Goal: Task Accomplishment & Management: Use online tool/utility

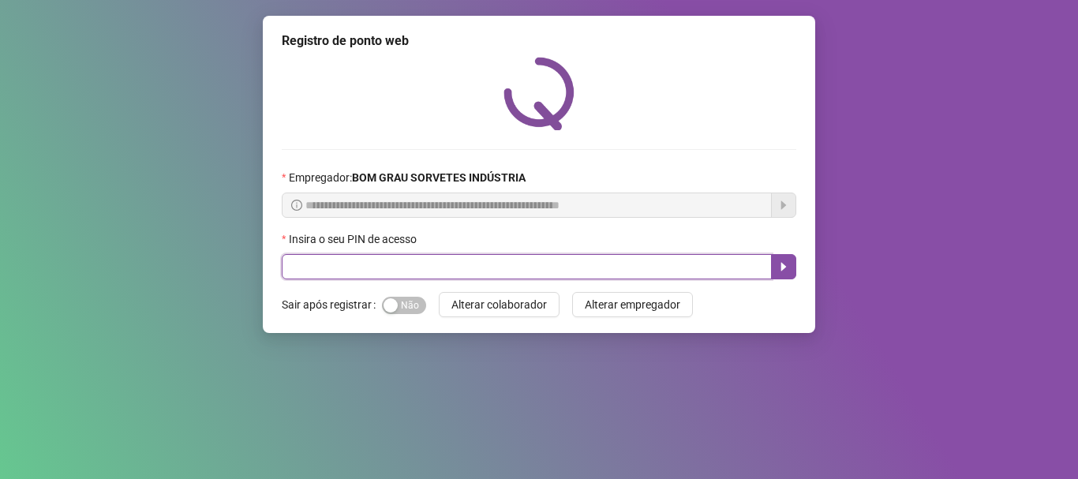
click at [351, 268] on input "text" at bounding box center [527, 266] width 490 height 25
type input "*****"
click at [792, 264] on button "button" at bounding box center [783, 266] width 25 height 25
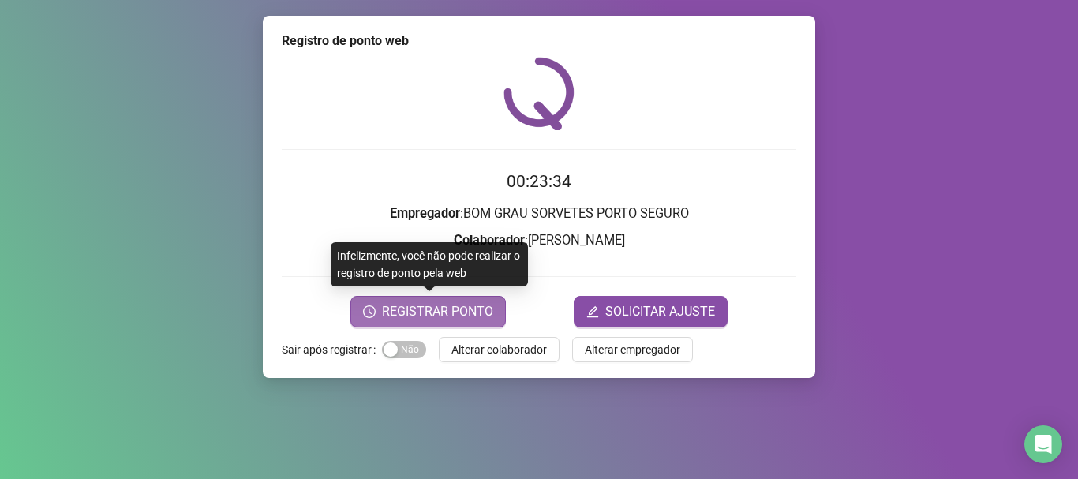
click at [436, 303] on span "REGISTRAR PONTO" at bounding box center [437, 311] width 111 height 19
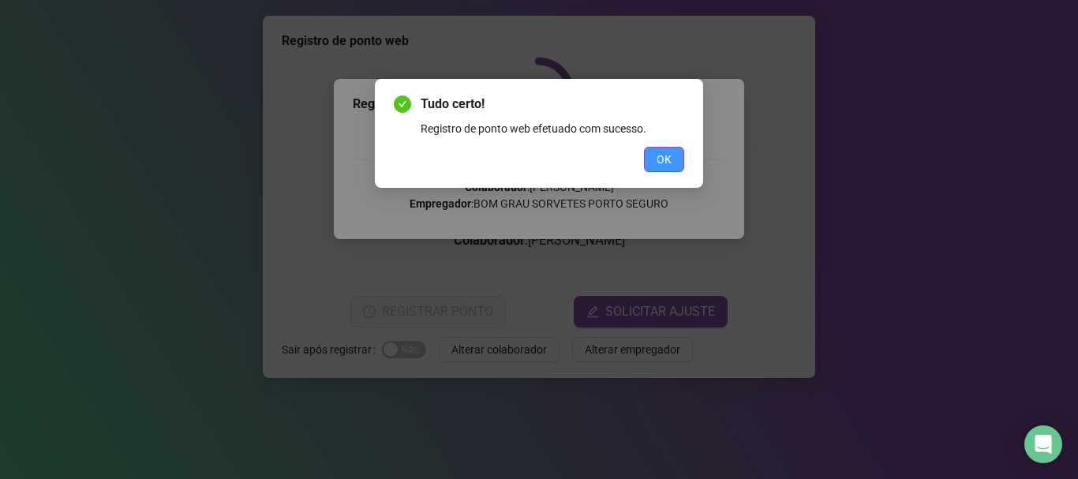
click at [671, 157] on span "OK" at bounding box center [664, 159] width 15 height 17
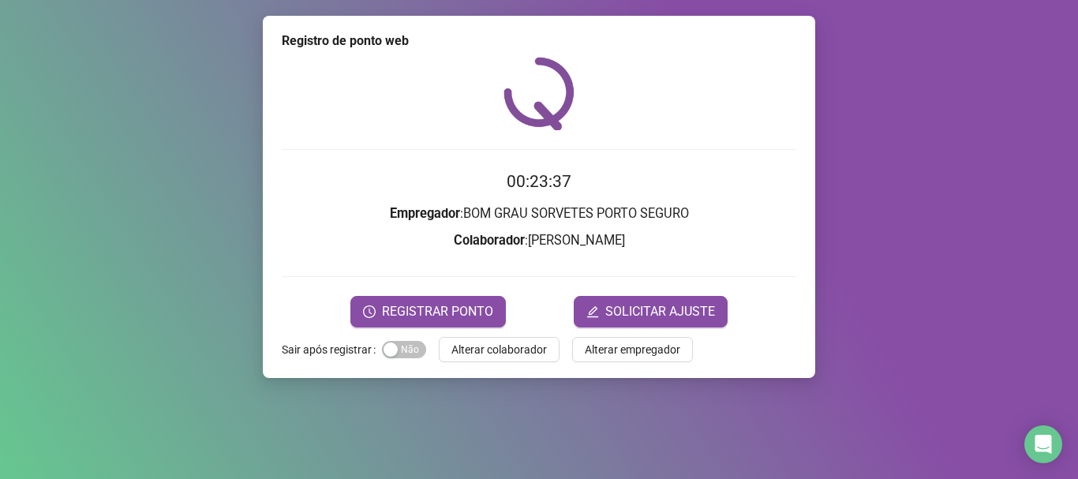
click at [502, 360] on button "Alterar colaborador" at bounding box center [499, 349] width 121 height 25
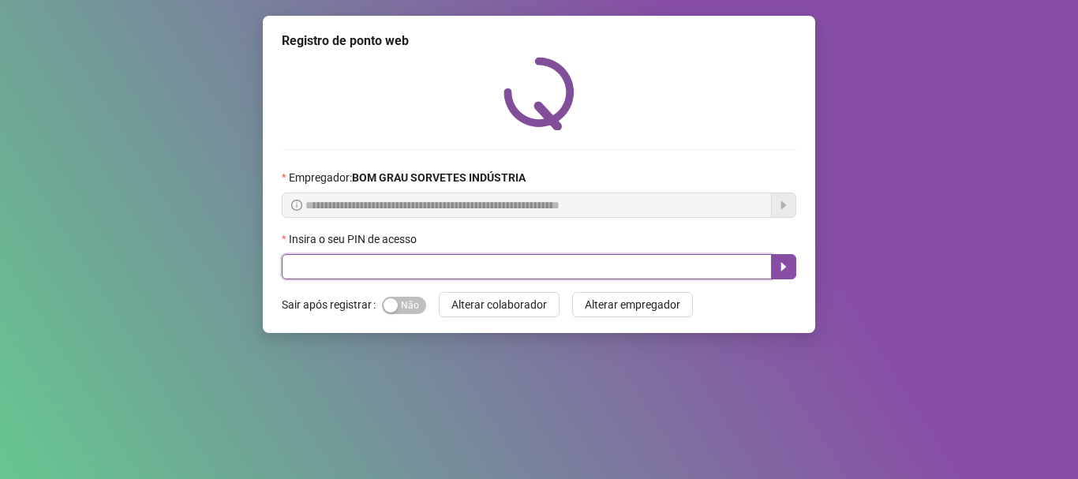
click at [323, 268] on input "text" at bounding box center [527, 266] width 490 height 25
type input "*****"
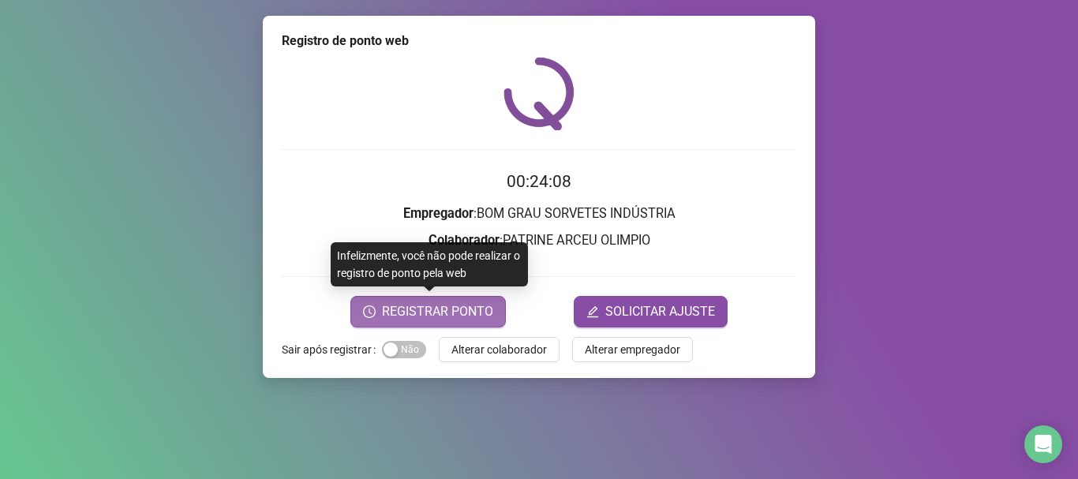
click at [403, 322] on button "REGISTRAR PONTO" at bounding box center [427, 312] width 155 height 32
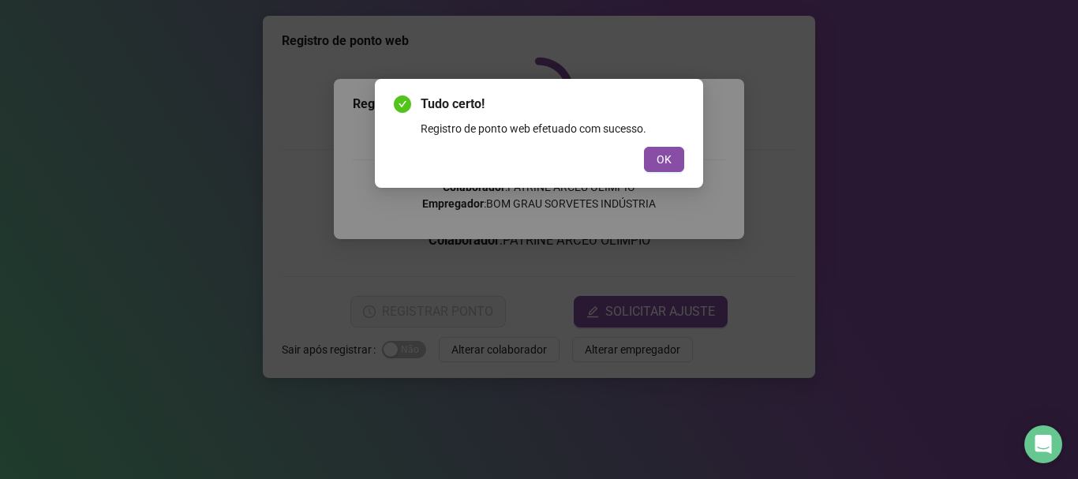
click at [660, 158] on span "OK" at bounding box center [664, 159] width 15 height 17
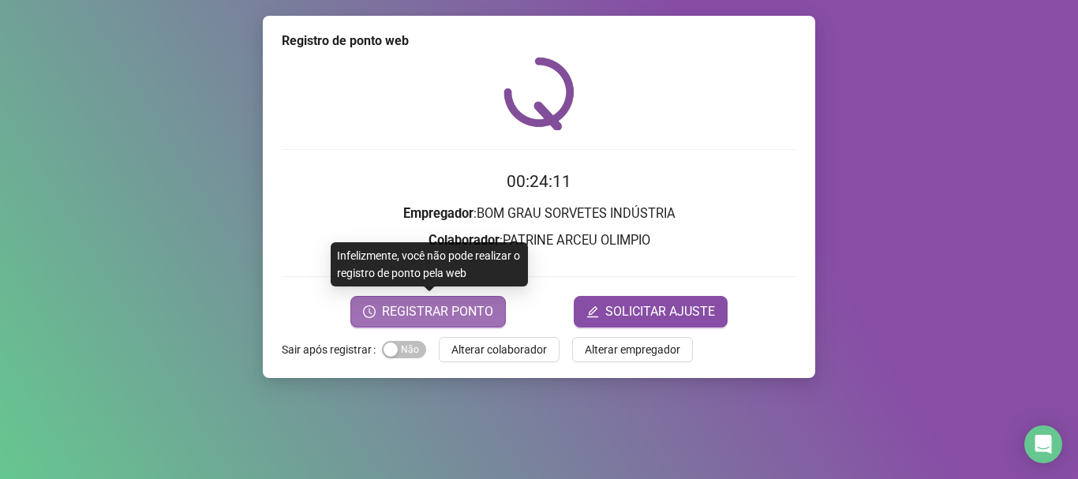
click at [414, 316] on span "REGISTRAR PONTO" at bounding box center [437, 311] width 111 height 19
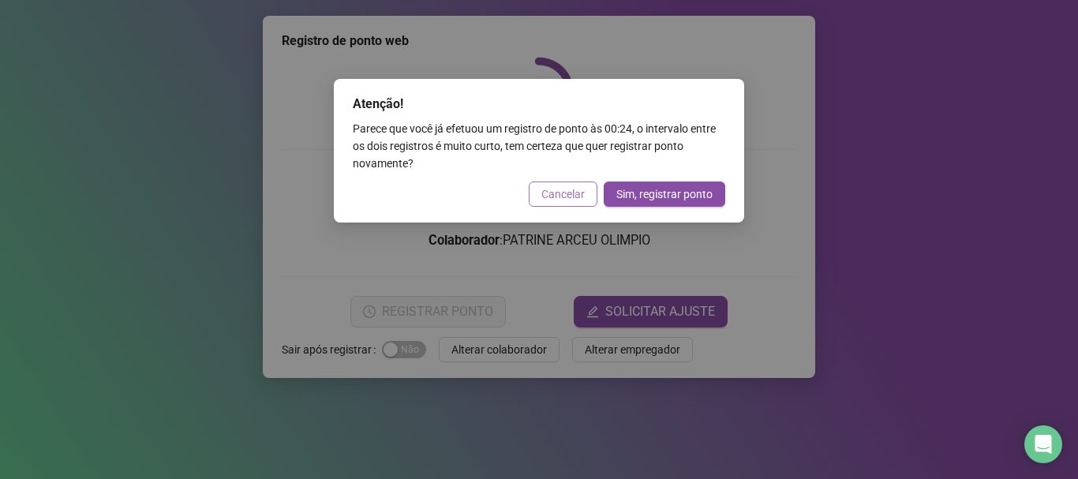
click at [560, 191] on span "Cancelar" at bounding box center [562, 193] width 43 height 17
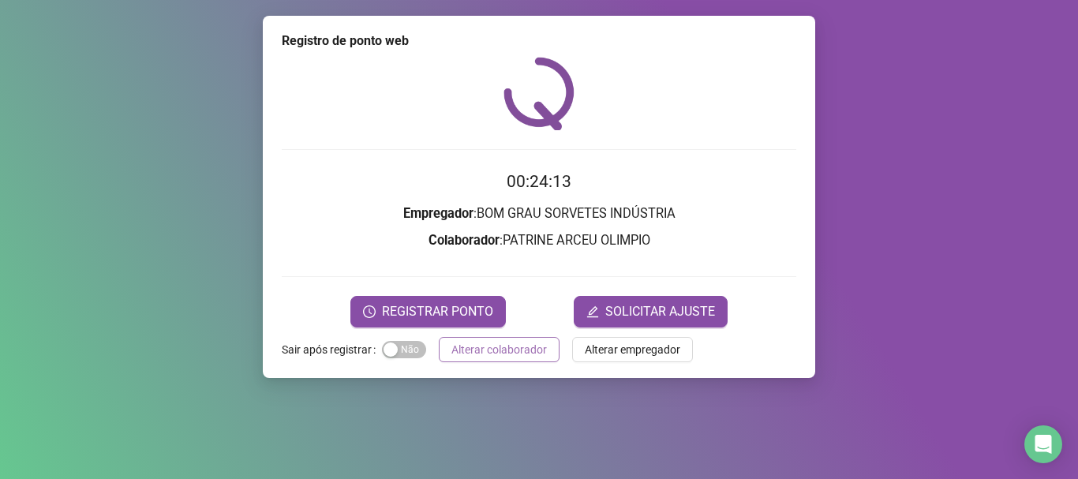
click at [500, 365] on div "Registro de ponto web 00:24:13 Empregador : BOM GRAU SORVETES INDÚSTRIA Colabor…" at bounding box center [539, 197] width 552 height 362
click at [496, 356] on span "Alterar colaborador" at bounding box center [498, 349] width 95 height 17
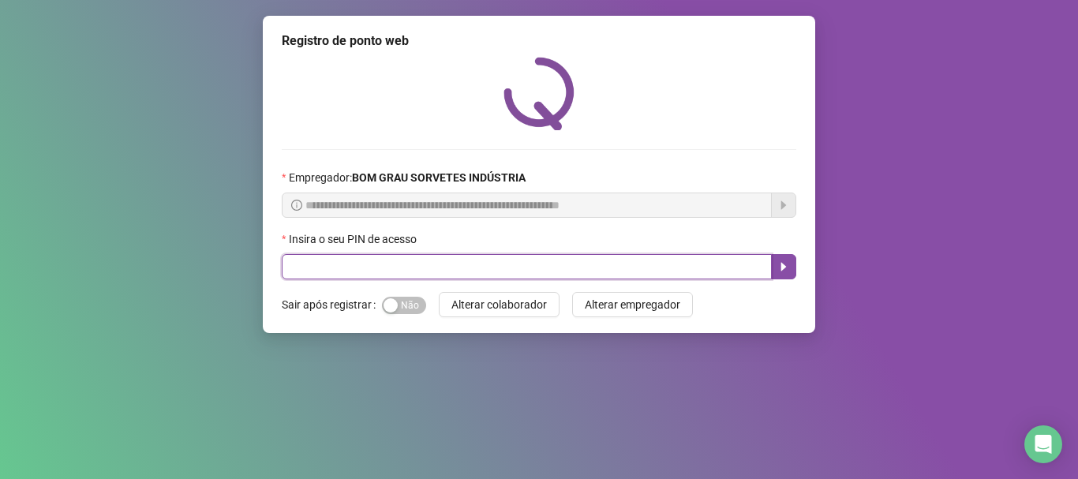
drag, startPoint x: 436, startPoint y: 264, endPoint x: 420, endPoint y: 202, distance: 63.5
click at [439, 263] on input "text" at bounding box center [527, 266] width 490 height 25
type input "*****"
click at [780, 257] on button "button" at bounding box center [783, 266] width 25 height 25
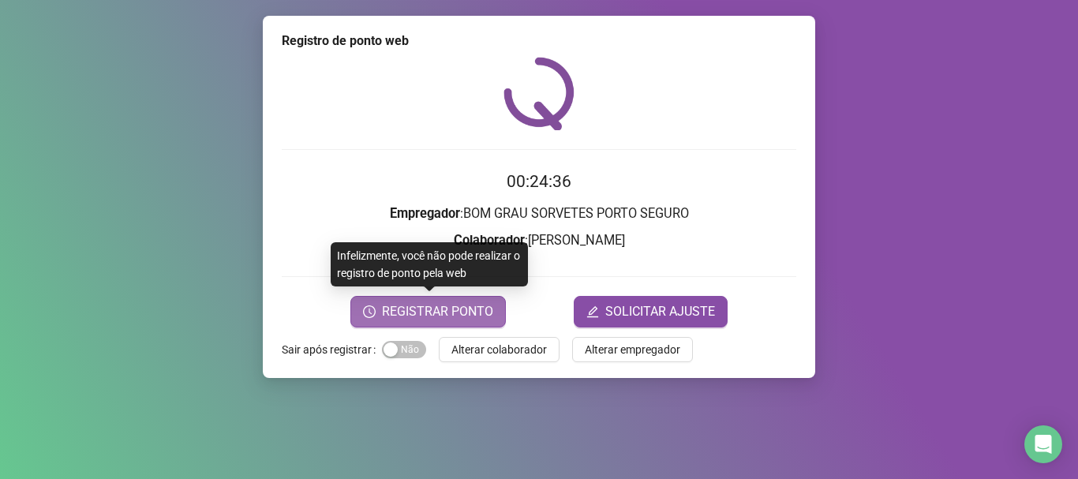
click at [422, 313] on span "REGISTRAR PONTO" at bounding box center [437, 311] width 111 height 19
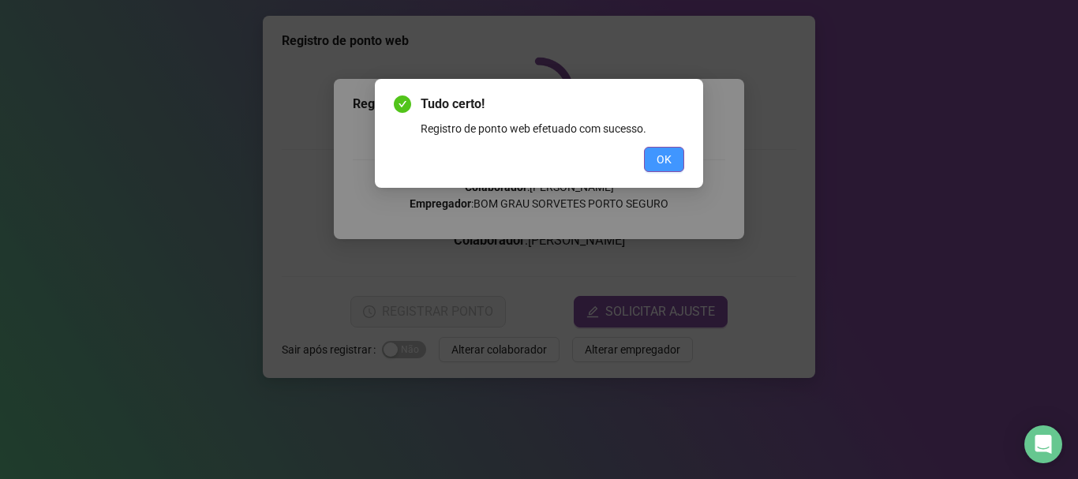
click at [657, 152] on span "OK" at bounding box center [664, 159] width 15 height 17
